Goal: Information Seeking & Learning: Check status

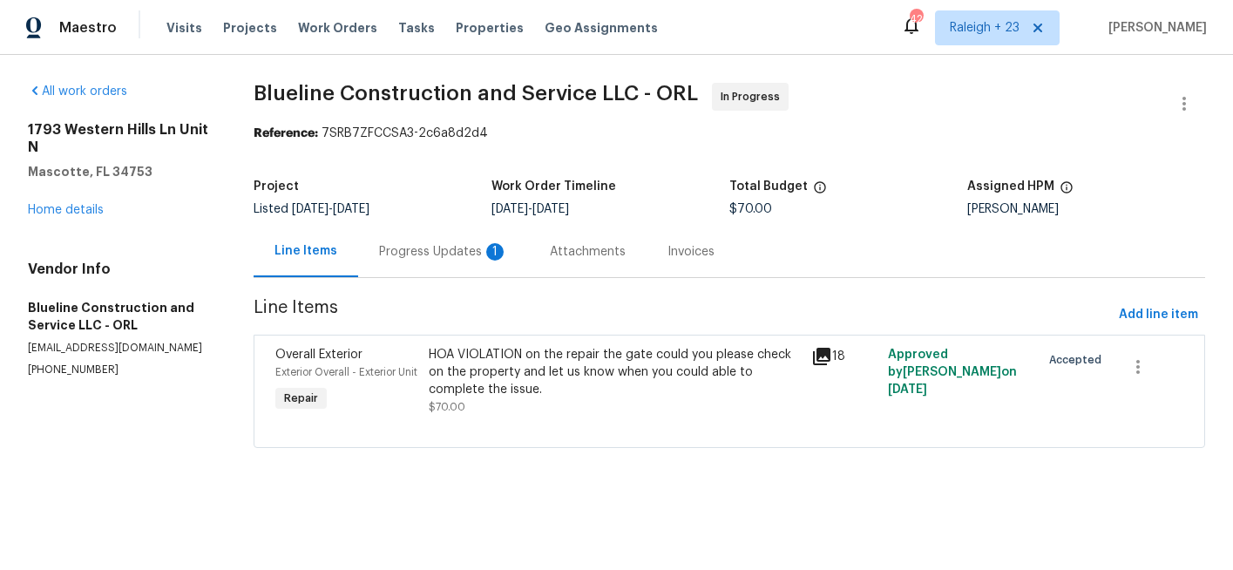
click at [556, 394] on div "HOA VIOLATION on the repair the gate could you please check on the property and…" at bounding box center [615, 372] width 372 height 52
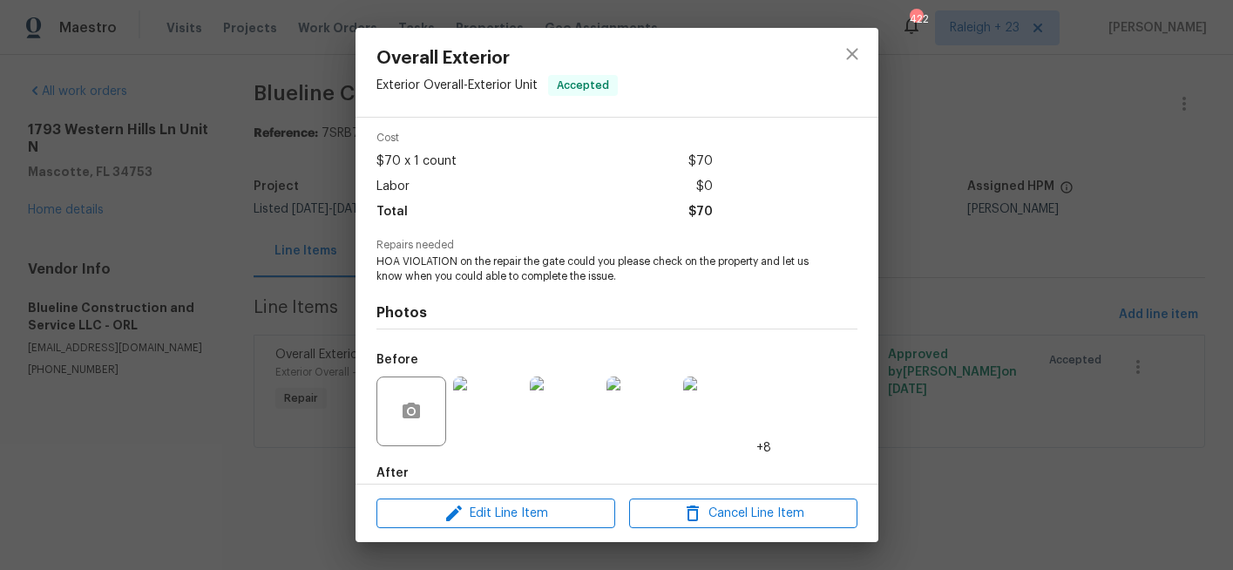
scroll to position [69, 0]
click at [468, 393] on img at bounding box center [488, 409] width 70 height 70
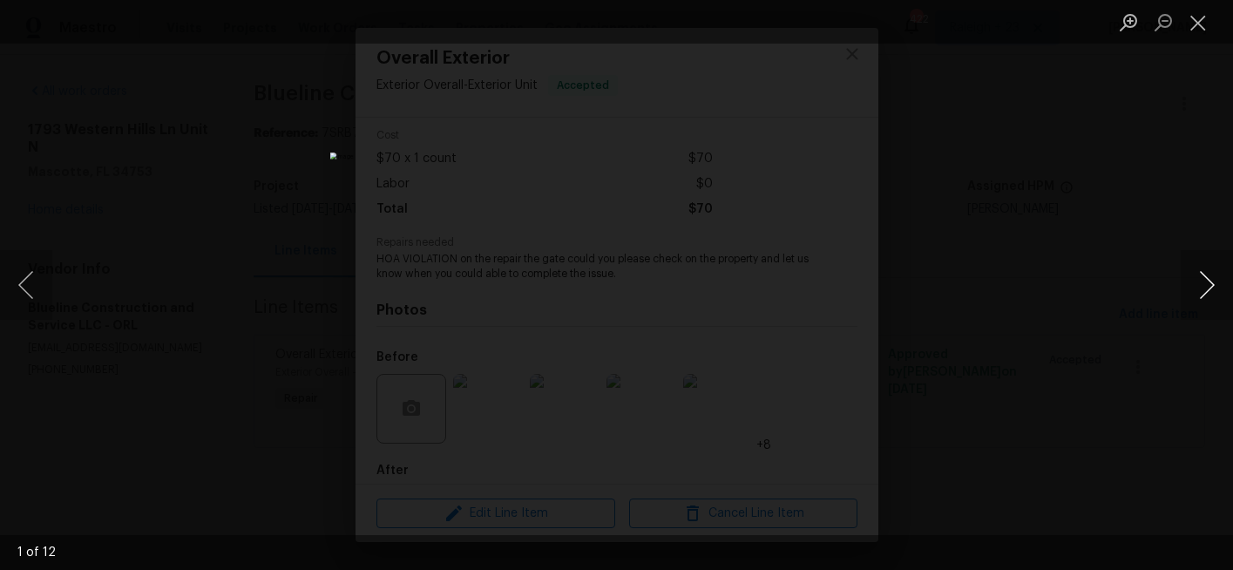
click at [1214, 289] on button "Next image" at bounding box center [1207, 285] width 52 height 70
click at [1102, 299] on div "Lightbox" at bounding box center [616, 285] width 1233 height 570
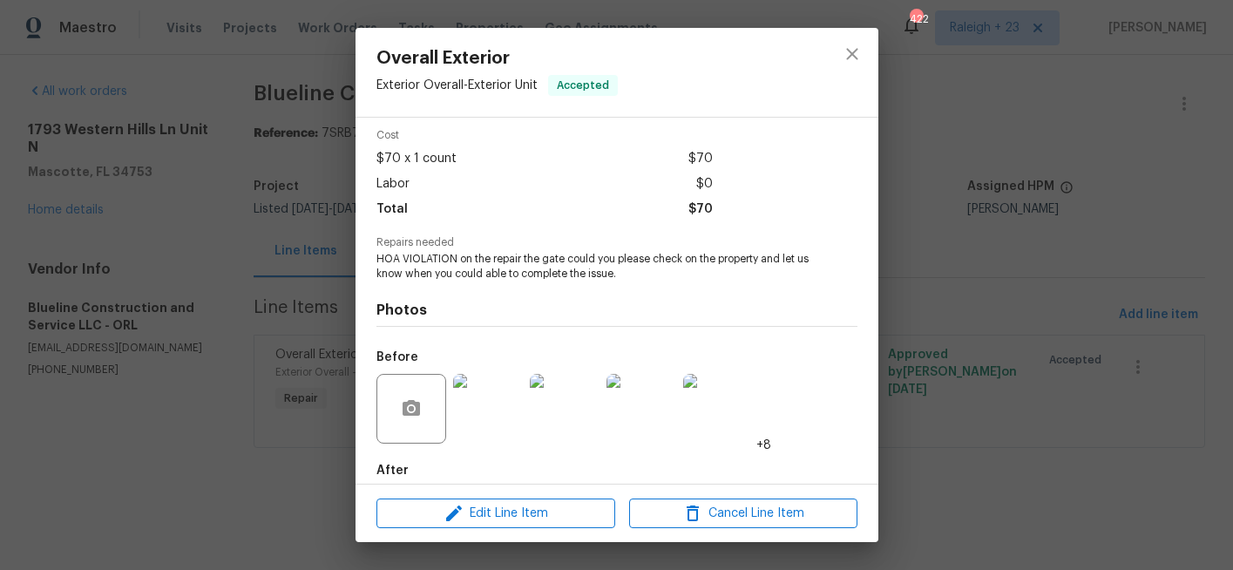
click at [910, 306] on div "Overall Exterior Exterior Overall - Exterior Unit Accepted Vendor Blueline Cons…" at bounding box center [616, 285] width 1233 height 570
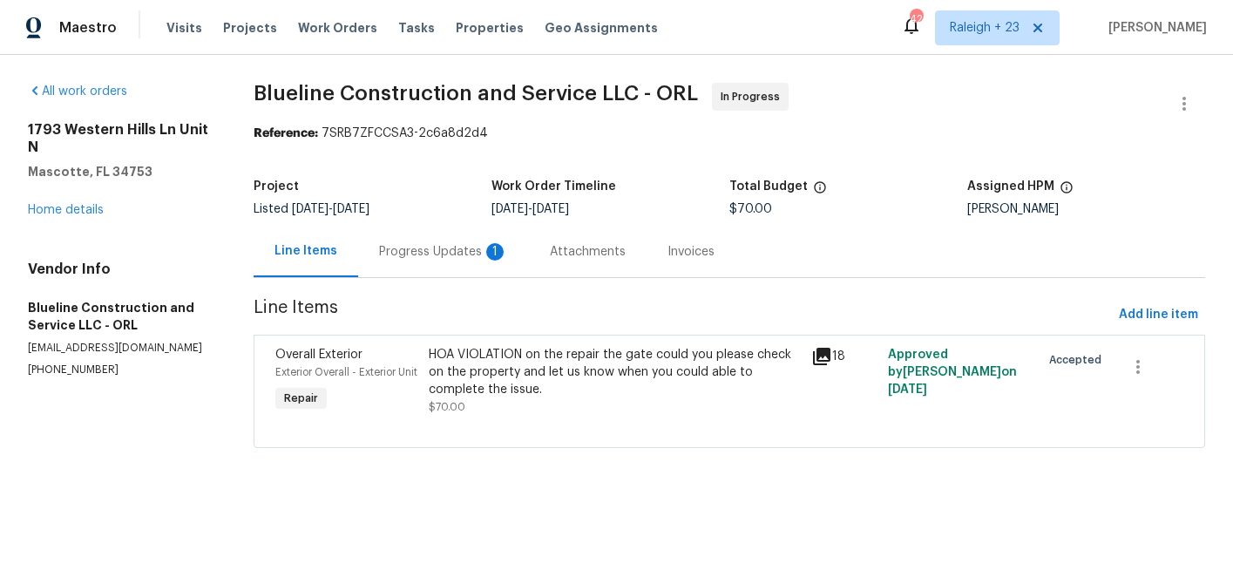
click at [445, 245] on div "Progress Updates 1" at bounding box center [443, 251] width 129 height 17
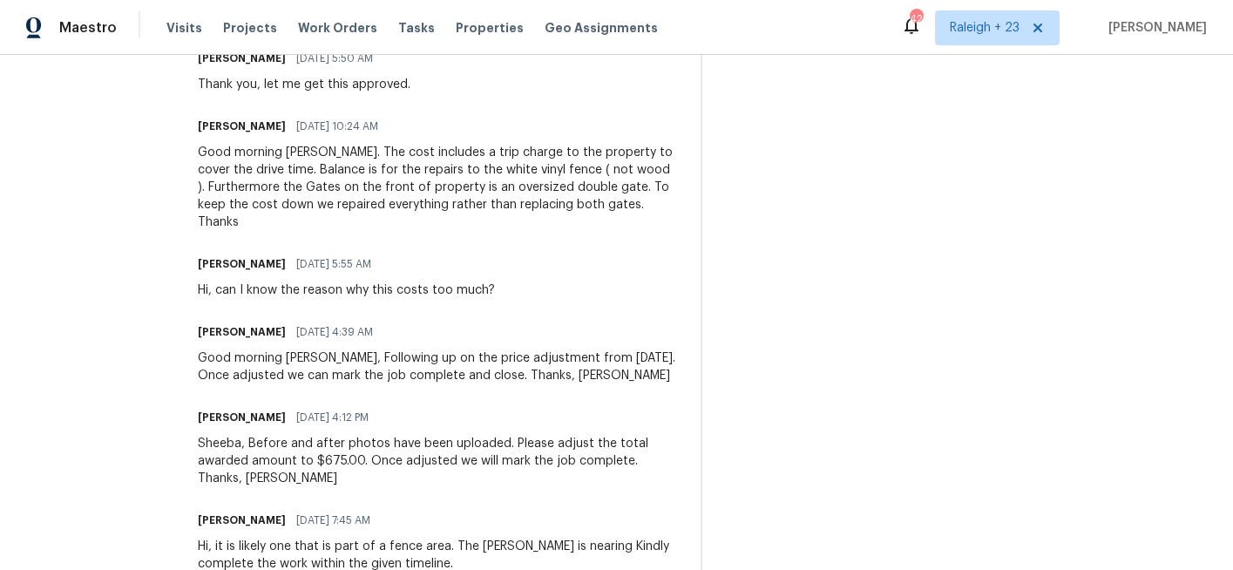
scroll to position [131, 0]
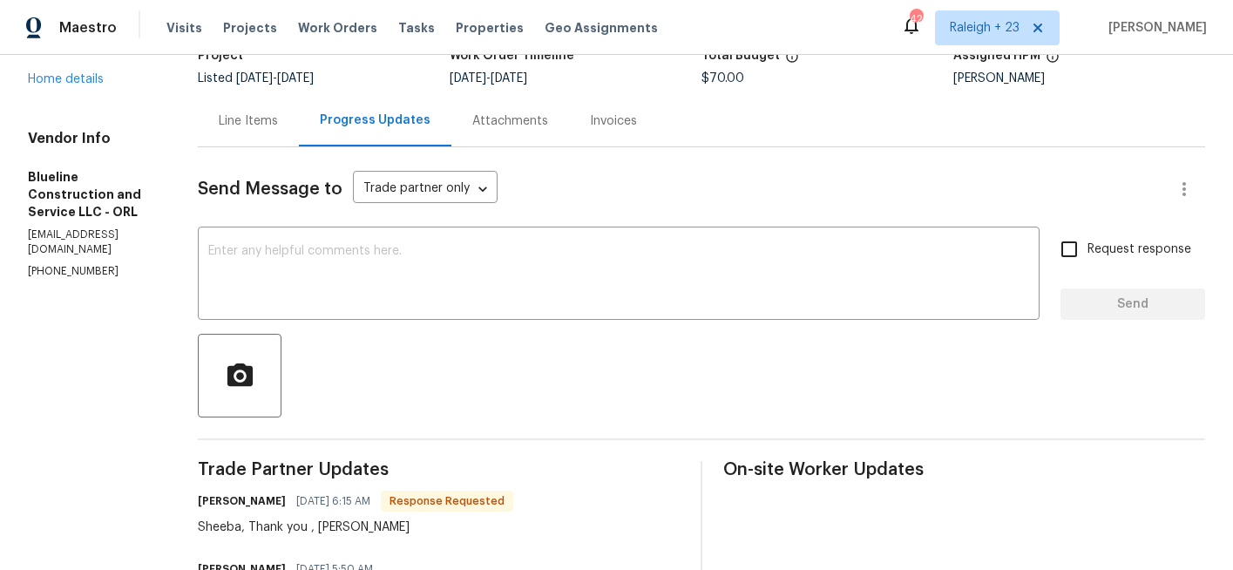
click at [278, 122] on div "Line Items" at bounding box center [248, 120] width 59 height 17
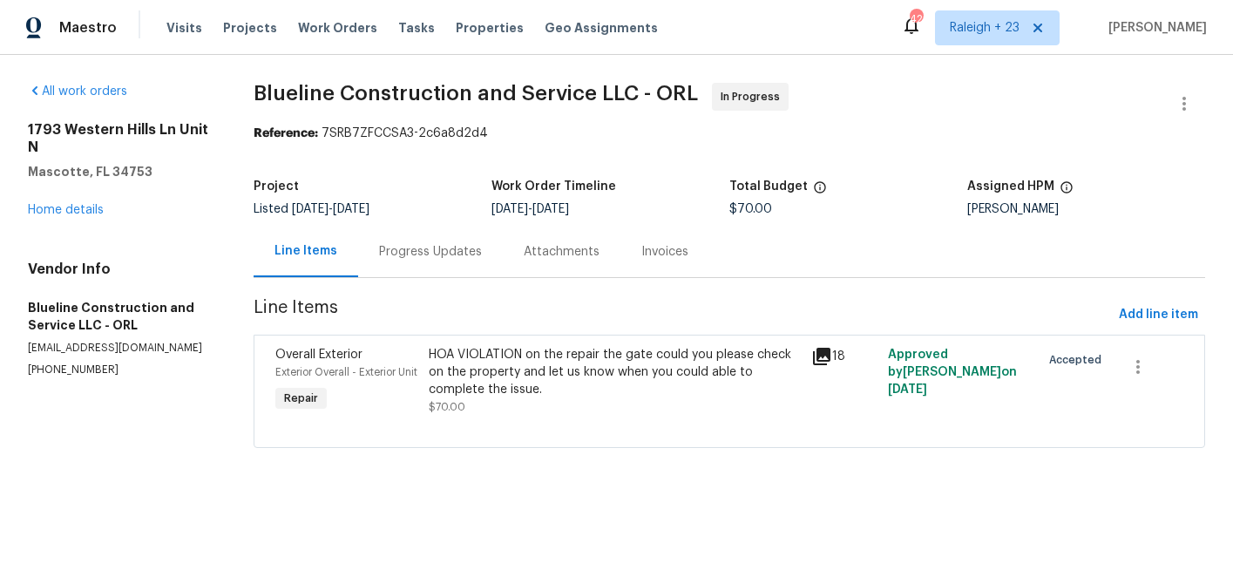
click at [473, 377] on div "HOA VIOLATION on the repair the gate could you please check on the property and…" at bounding box center [615, 372] width 372 height 52
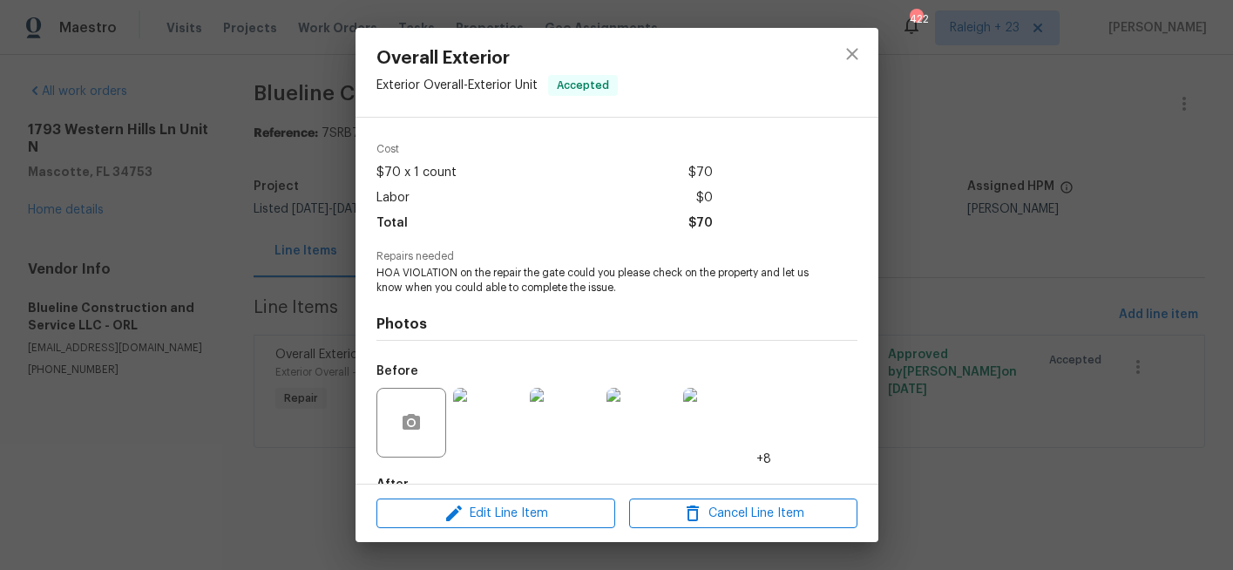
scroll to position [159, 0]
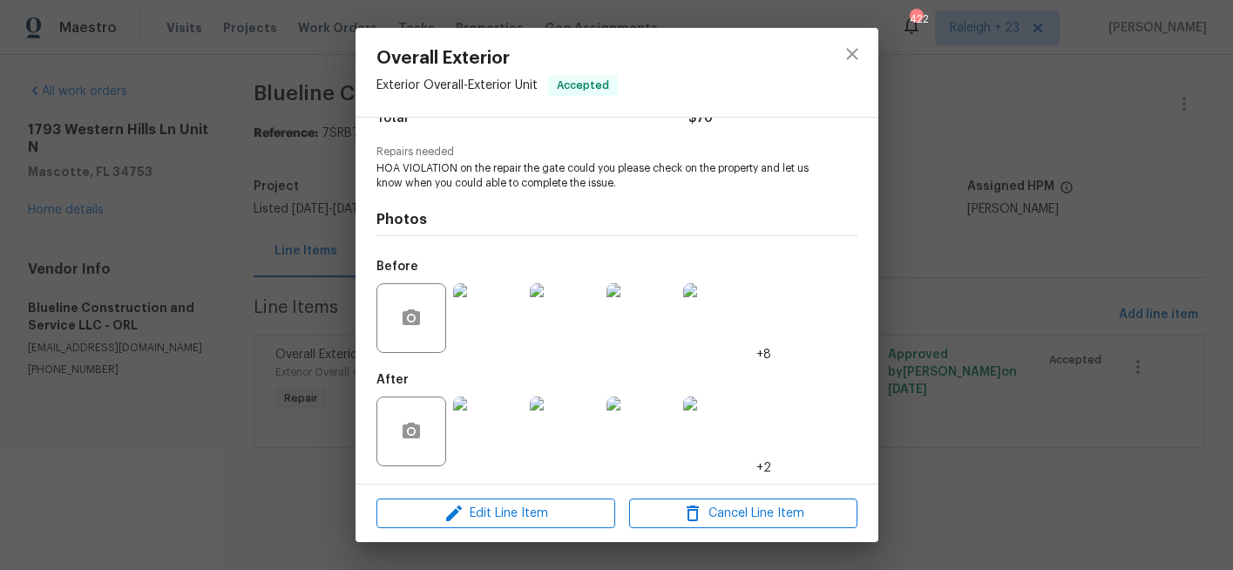
click at [508, 449] on img at bounding box center [488, 432] width 70 height 70
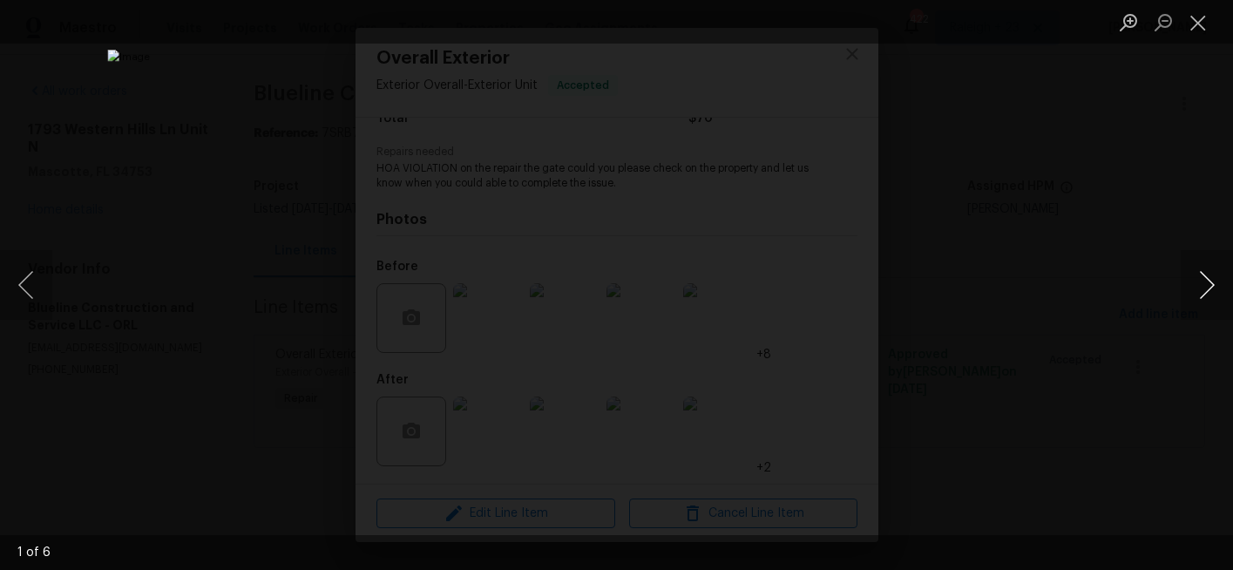
click at [1207, 288] on button "Next image" at bounding box center [1207, 285] width 52 height 70
